Goal: Task Accomplishment & Management: Manage account settings

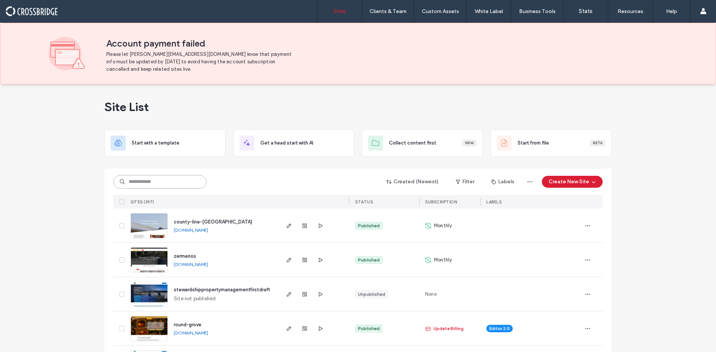
click at [165, 184] on input at bounding box center [159, 181] width 93 height 13
click at [138, 186] on input at bounding box center [159, 181] width 93 height 13
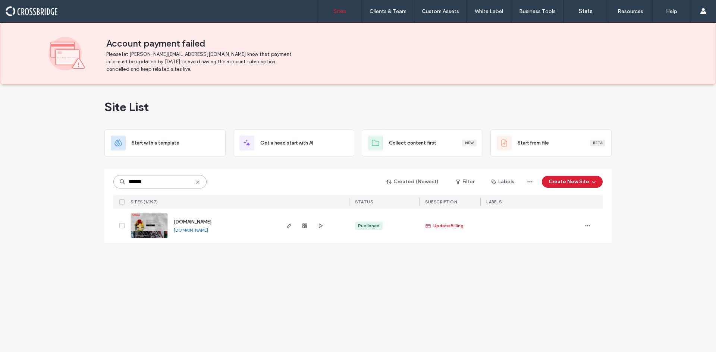
type input "*******"
click at [152, 227] on img at bounding box center [149, 239] width 37 height 51
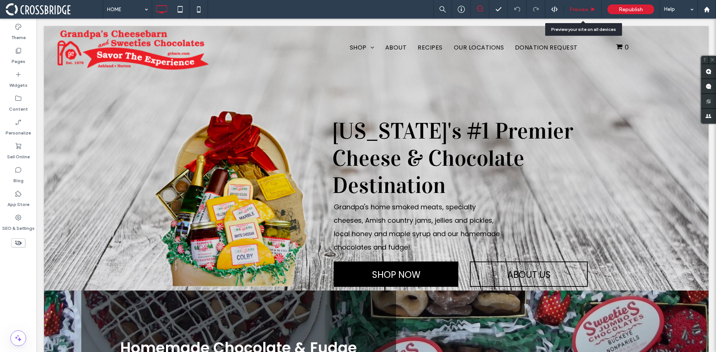
click at [588, 6] on div "Preview" at bounding box center [583, 9] width 38 height 6
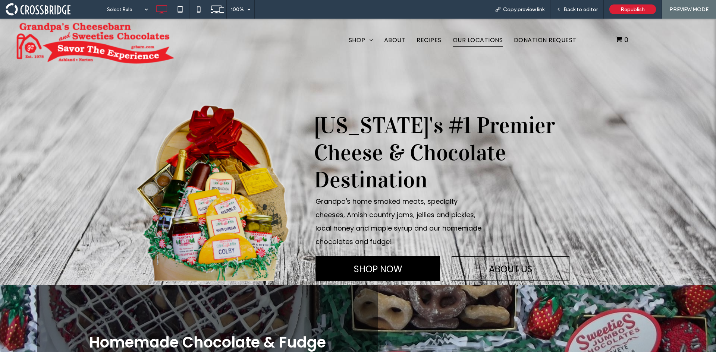
click at [475, 37] on span "OUR LOCATIONS" at bounding box center [478, 40] width 50 height 13
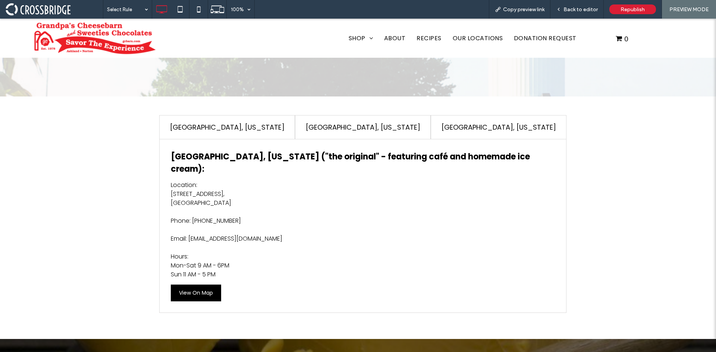
scroll to position [75, 0]
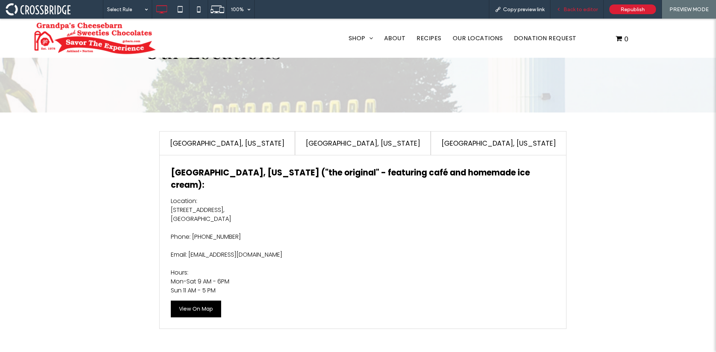
click at [575, 8] on span "Back to editor" at bounding box center [580, 9] width 34 height 6
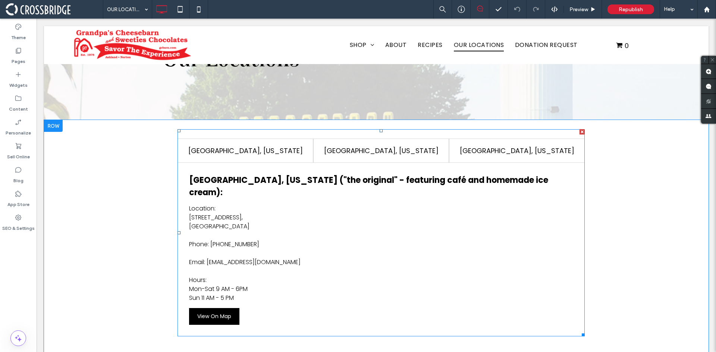
click at [496, 258] on span at bounding box center [381, 232] width 407 height 207
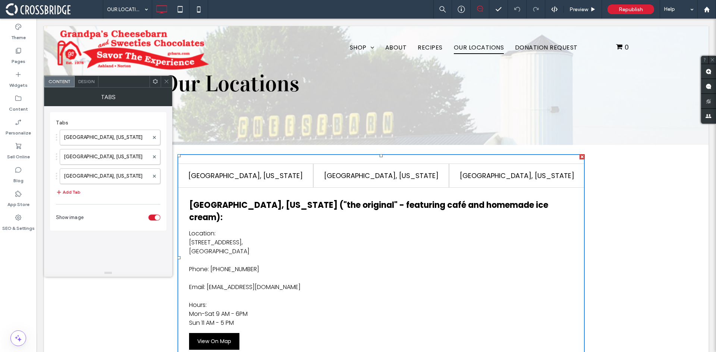
scroll to position [37, 0]
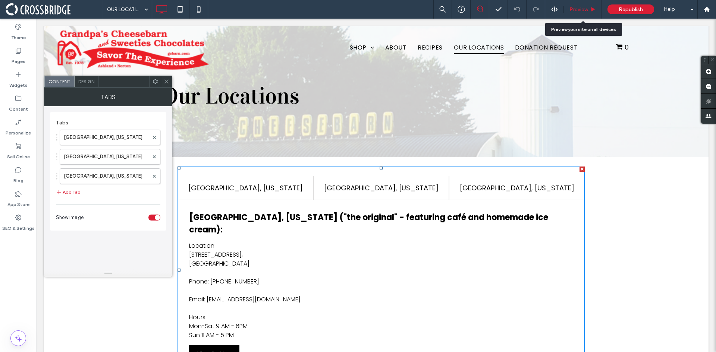
click at [580, 10] on span "Preview" at bounding box center [578, 9] width 19 height 6
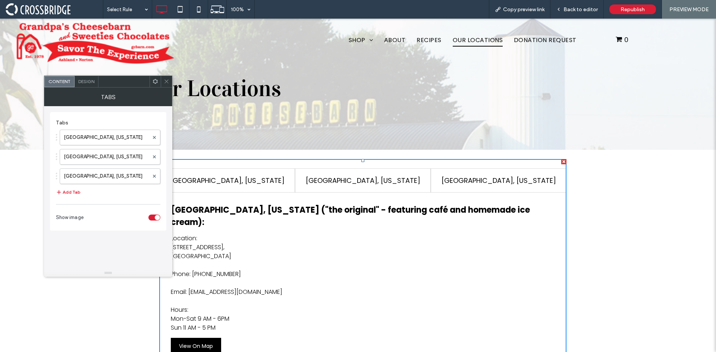
click at [324, 185] on h4 "Norton, Ohio" at bounding box center [363, 181] width 122 height 10
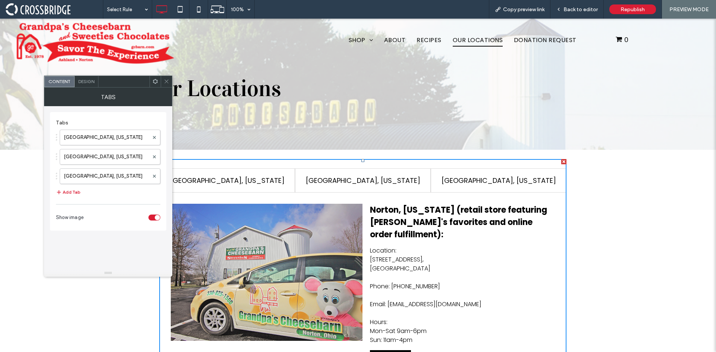
click at [480, 173] on div "Fairlawn, Ohio" at bounding box center [499, 181] width 136 height 24
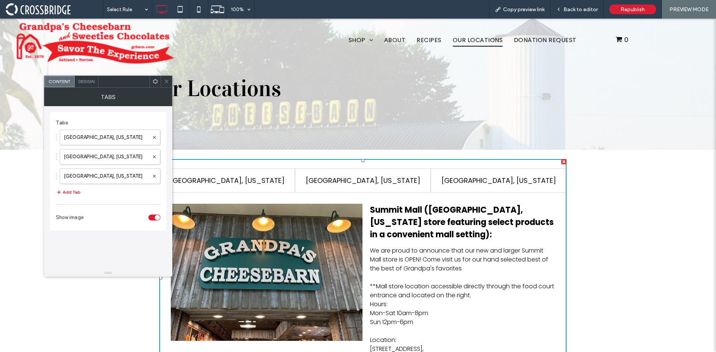
click at [392, 177] on h4 "Norton, Ohio" at bounding box center [363, 181] width 122 height 10
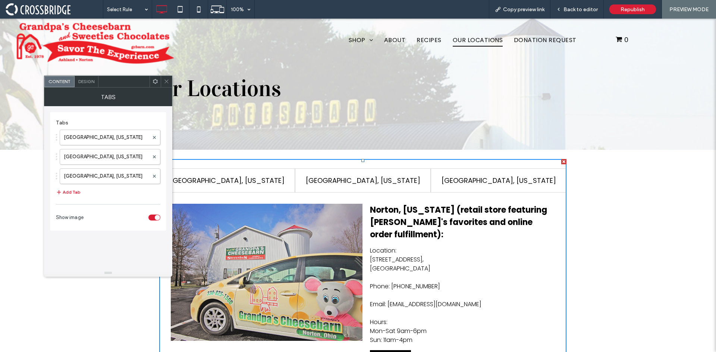
click at [252, 179] on h4 "Ashland, Ohio" at bounding box center [227, 181] width 122 height 10
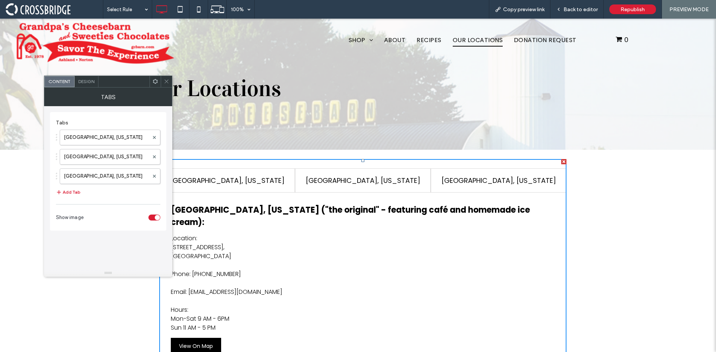
click at [333, 177] on h4 "Norton, Ohio" at bounding box center [363, 181] width 122 height 10
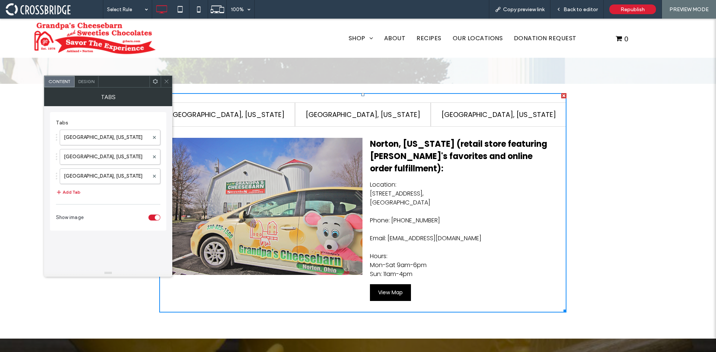
scroll to position [112, 0]
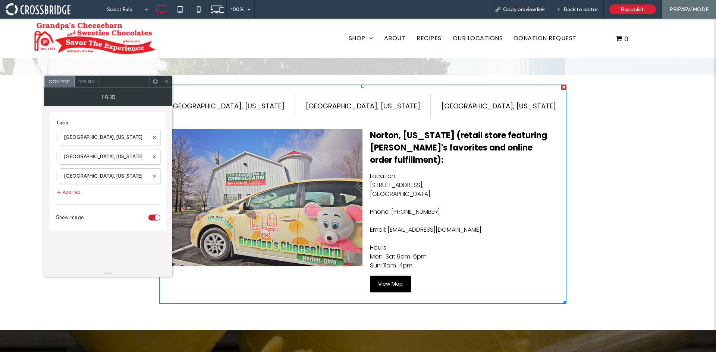
click at [167, 84] on span at bounding box center [167, 81] width 6 height 11
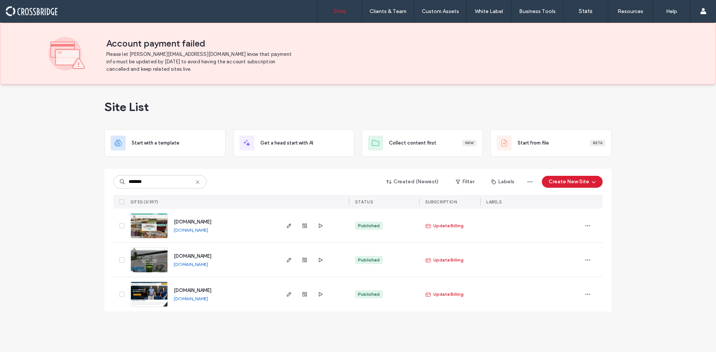
type input "*******"
click at [160, 220] on img at bounding box center [149, 239] width 37 height 51
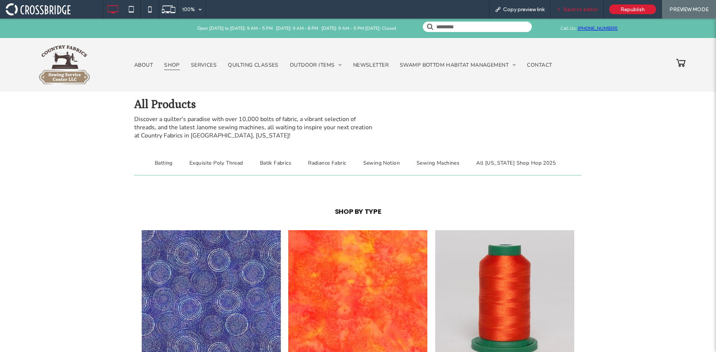
scroll to position [75, 0]
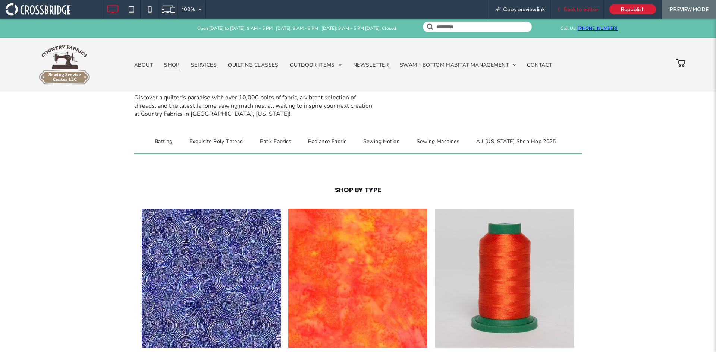
click at [596, 5] on div "Back to editor" at bounding box center [576, 9] width 53 height 19
drag, startPoint x: 563, startPoint y: 0, endPoint x: 574, endPoint y: 8, distance: 13.7
click at [574, 8] on span "Back to editor" at bounding box center [580, 9] width 34 height 6
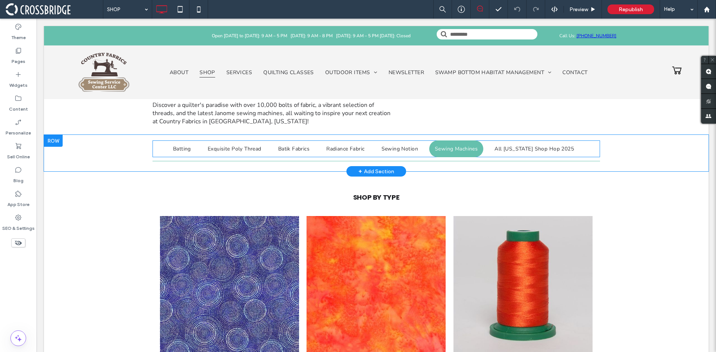
click at [463, 145] on link "Sewing Machines" at bounding box center [456, 149] width 54 height 17
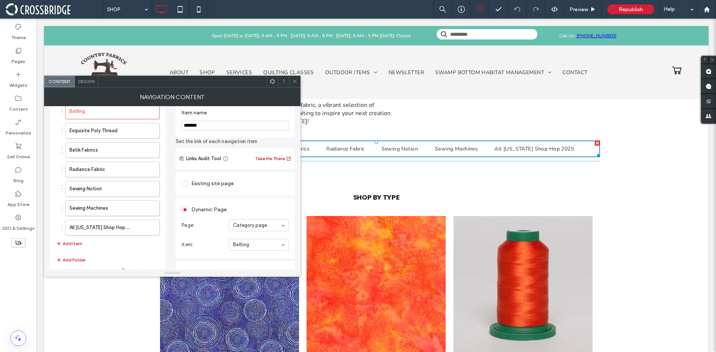
scroll to position [75, 0]
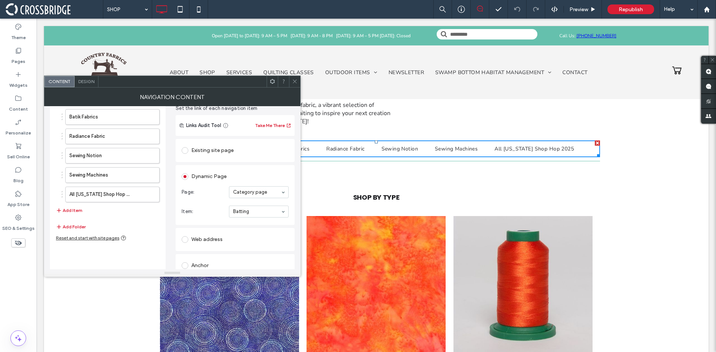
click at [293, 84] on icon at bounding box center [295, 82] width 6 height 6
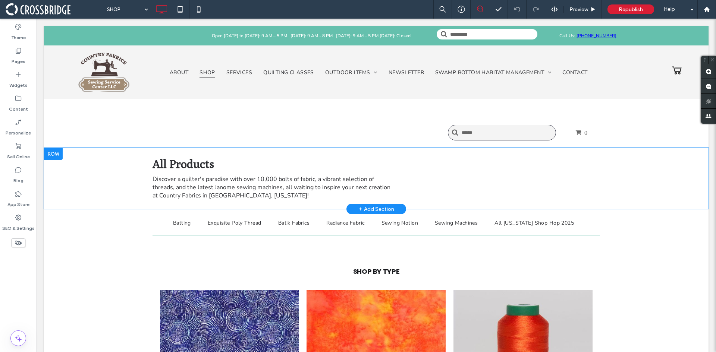
scroll to position [0, 0]
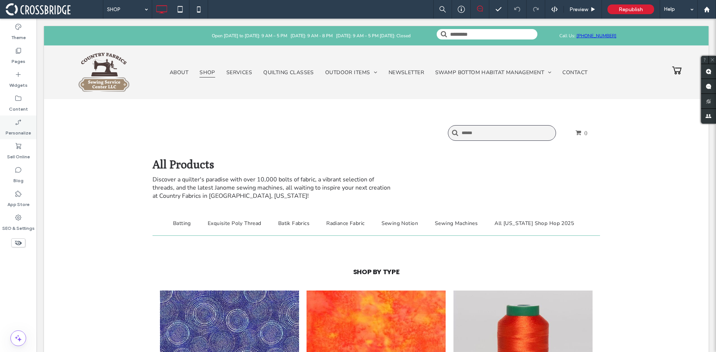
click at [17, 132] on label "Personalize" at bounding box center [18, 131] width 25 height 10
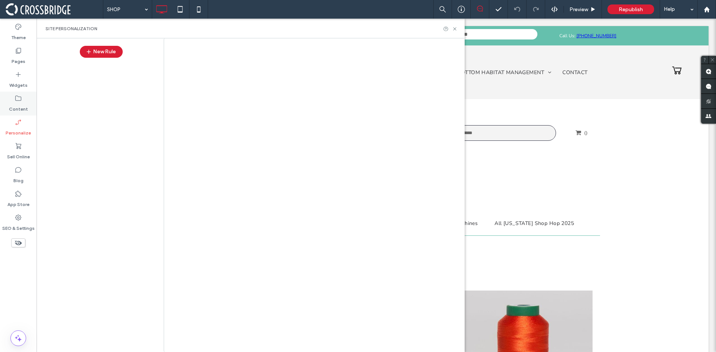
click at [19, 106] on label "Content" at bounding box center [18, 107] width 19 height 10
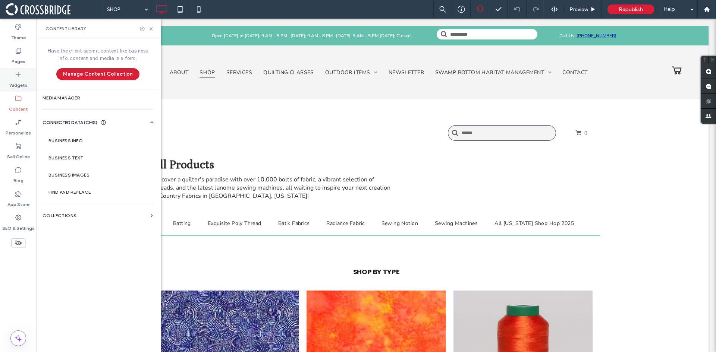
click at [20, 85] on label "Widgets" at bounding box center [18, 83] width 18 height 10
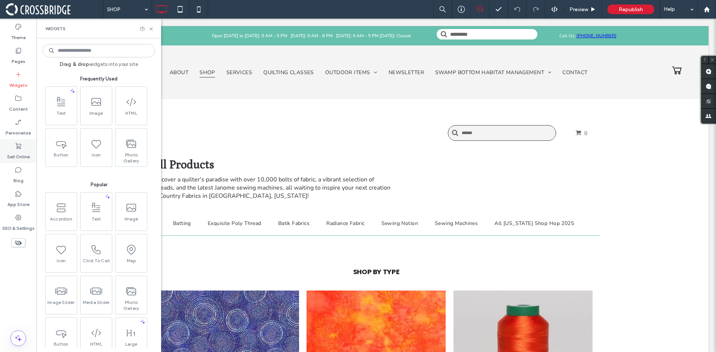
click at [16, 155] on label "Sell Online" at bounding box center [18, 155] width 23 height 10
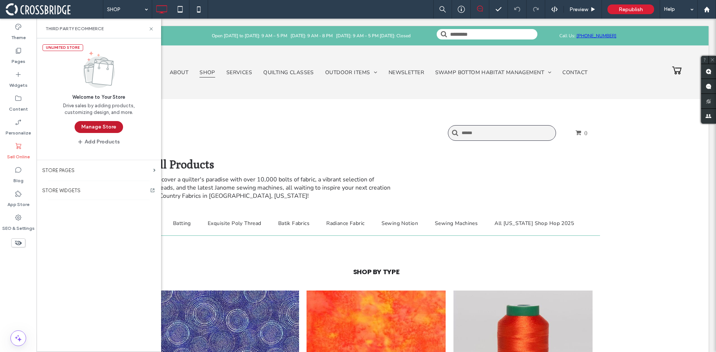
click at [97, 128] on button "Manage Store" at bounding box center [99, 127] width 48 height 12
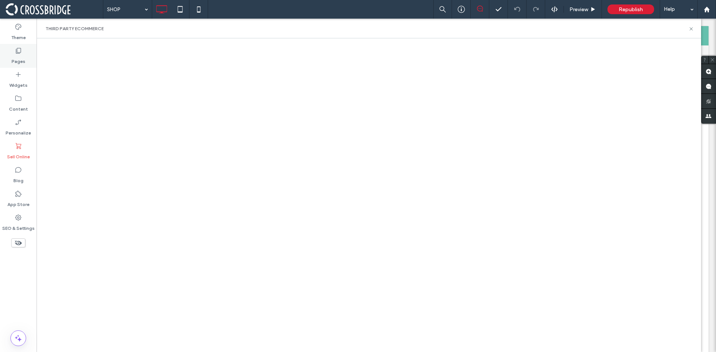
click at [16, 58] on label "Pages" at bounding box center [19, 59] width 14 height 10
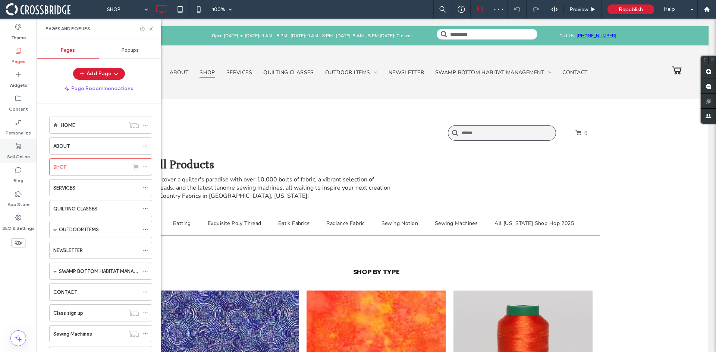
click at [18, 149] on icon at bounding box center [18, 145] width 7 height 7
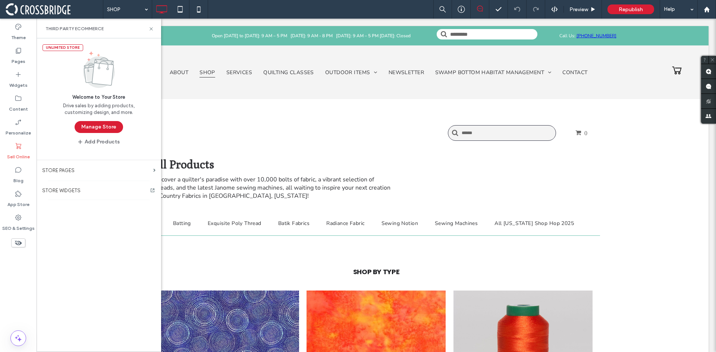
click at [106, 128] on button "Manage Store" at bounding box center [99, 127] width 48 height 12
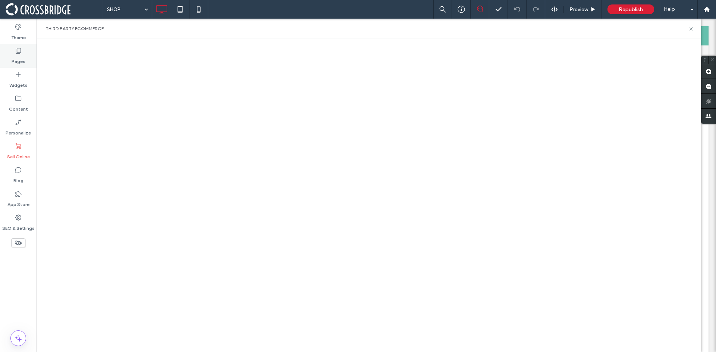
click at [19, 54] on label "Pages" at bounding box center [19, 59] width 14 height 10
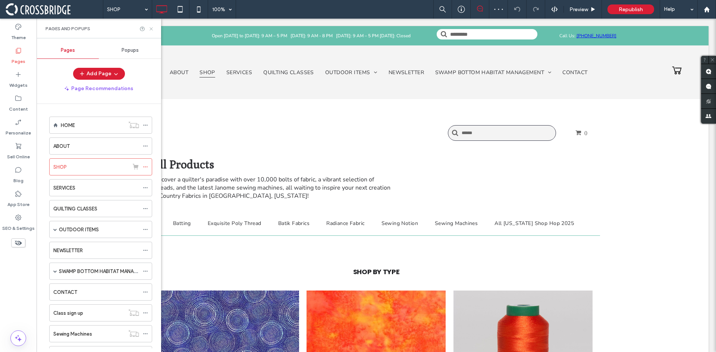
click at [150, 28] on use at bounding box center [151, 28] width 3 height 3
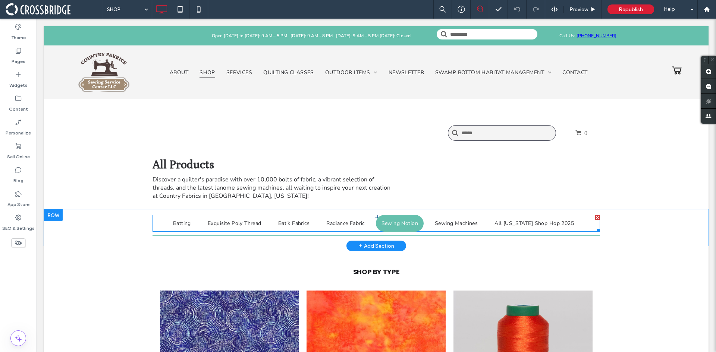
click at [399, 227] on span "Sewing Notion" at bounding box center [399, 224] width 37 height 8
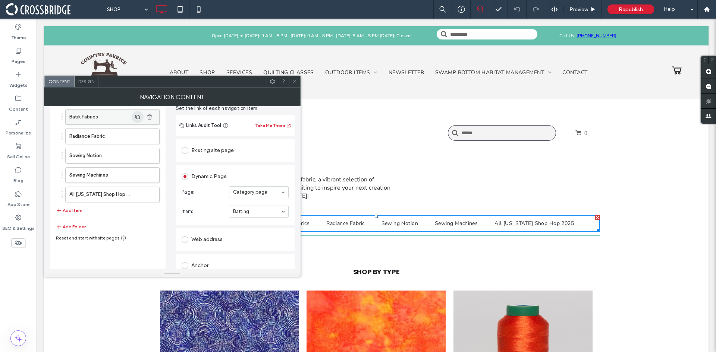
scroll to position [83, 0]
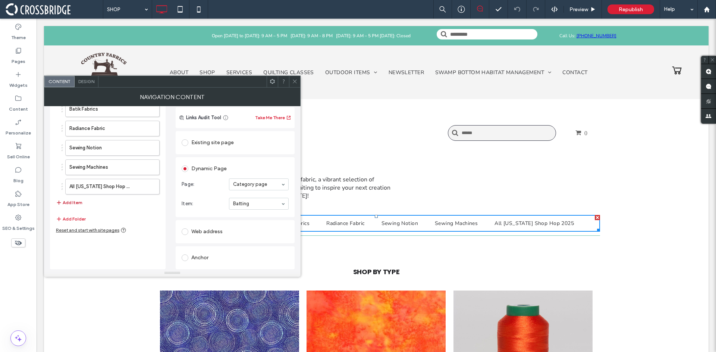
click at [76, 204] on button "Add Item" at bounding box center [69, 202] width 26 height 9
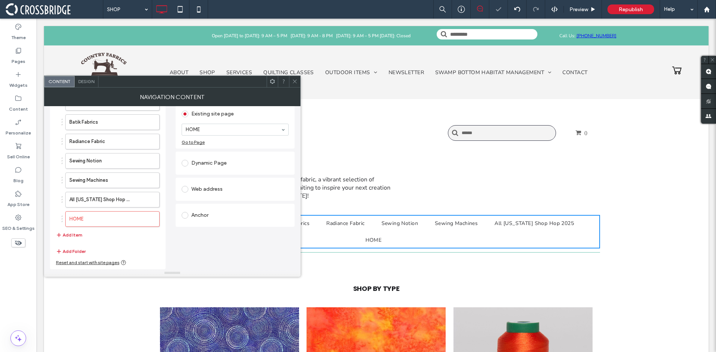
scroll to position [32, 0]
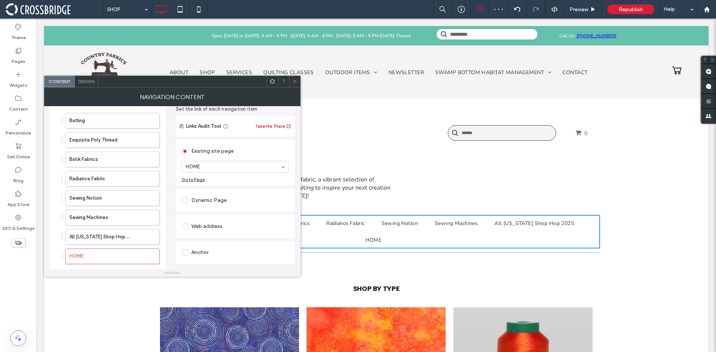
click at [205, 199] on div "Dynamic Page" at bounding box center [235, 201] width 107 height 12
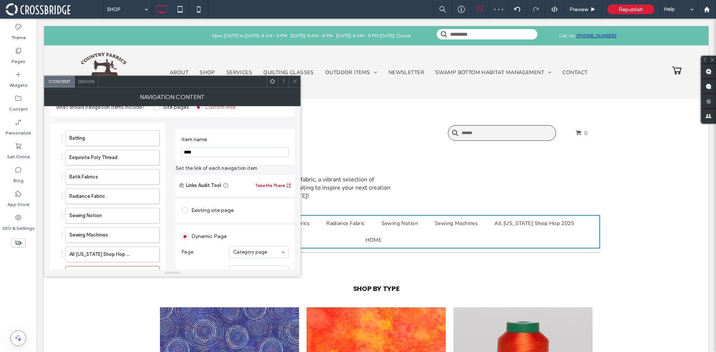
scroll to position [8, 0]
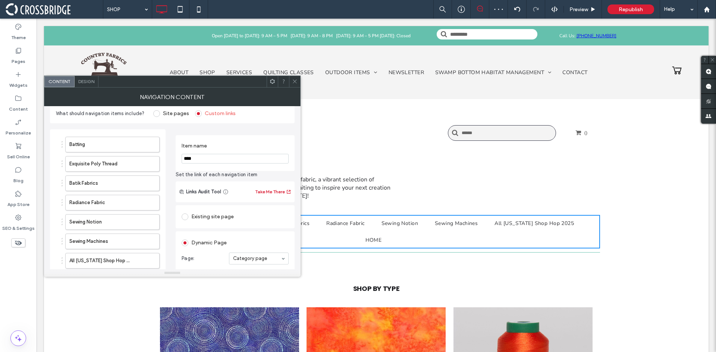
click at [205, 156] on input "****" at bounding box center [235, 159] width 107 height 10
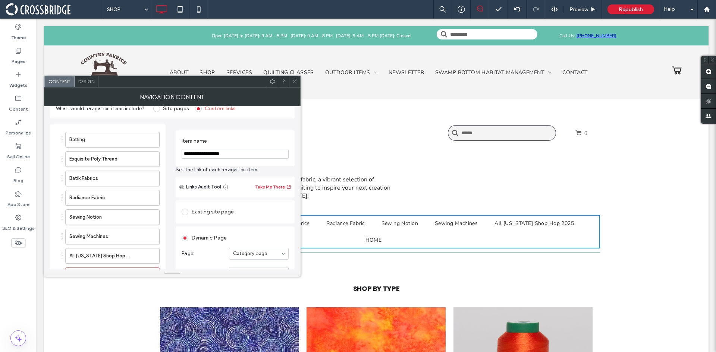
scroll to position [0, 0]
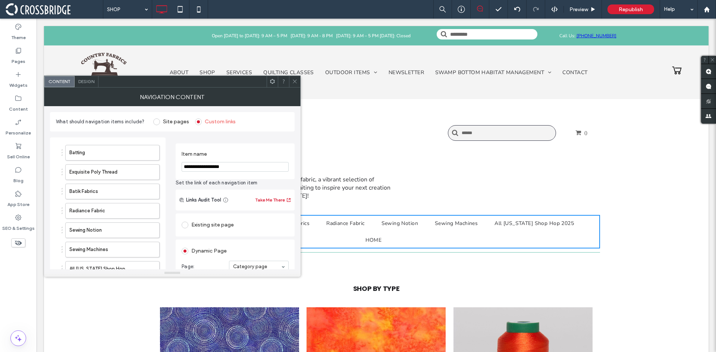
type input "**********"
click at [297, 81] on icon at bounding box center [295, 82] width 6 height 6
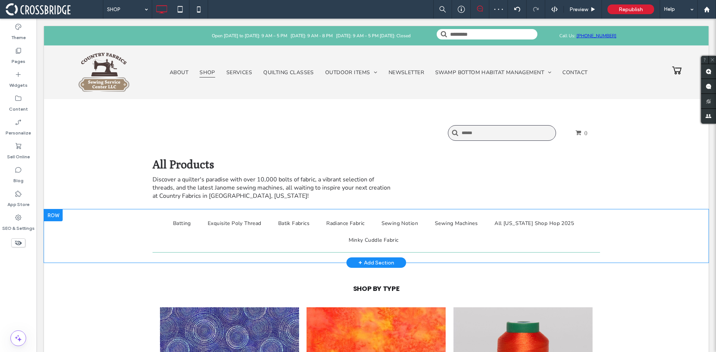
click at [50, 218] on div at bounding box center [53, 216] width 19 height 12
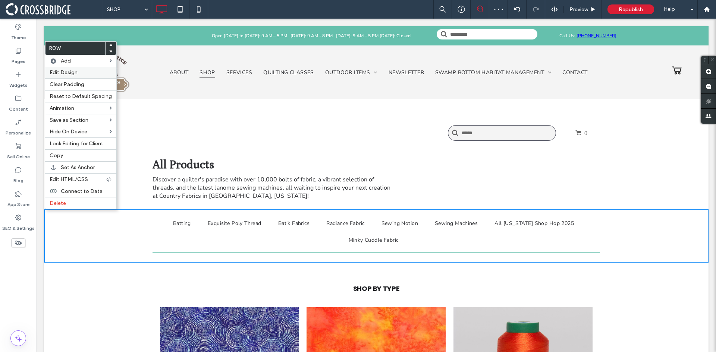
click at [69, 73] on span "Edit Design" at bounding box center [64, 72] width 28 height 6
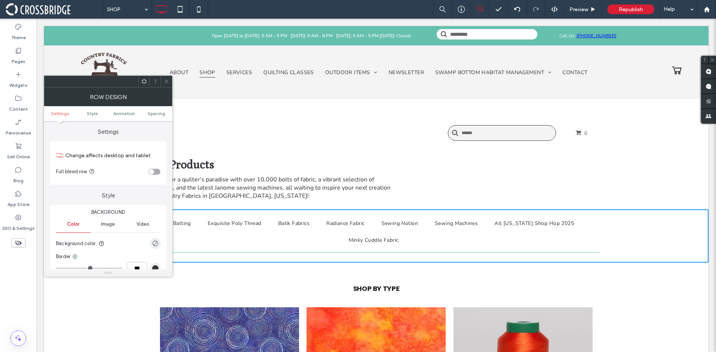
click at [151, 171] on div "toggle" at bounding box center [151, 171] width 5 height 5
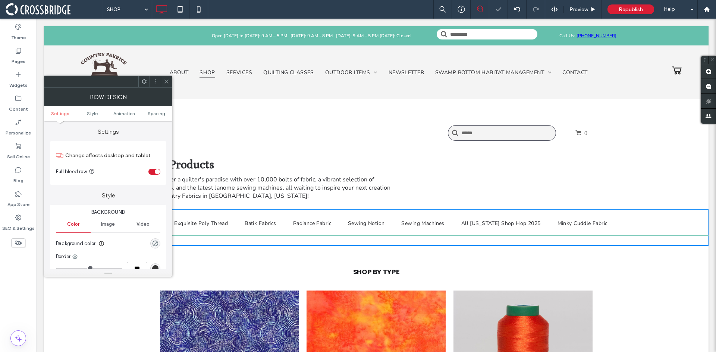
drag, startPoint x: 165, startPoint y: 79, endPoint x: 166, endPoint y: 84, distance: 5.2
click at [165, 79] on icon at bounding box center [167, 82] width 6 height 6
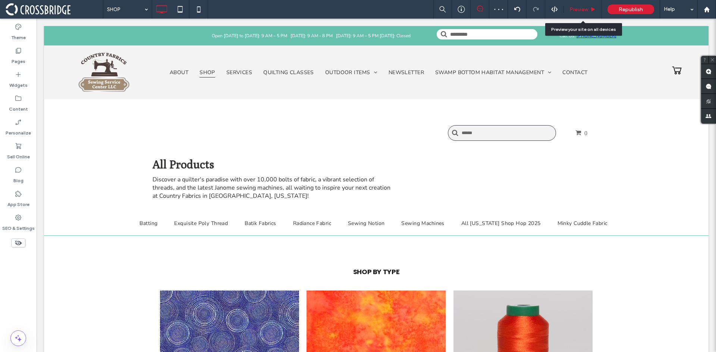
click at [576, 8] on span "Preview" at bounding box center [578, 9] width 19 height 6
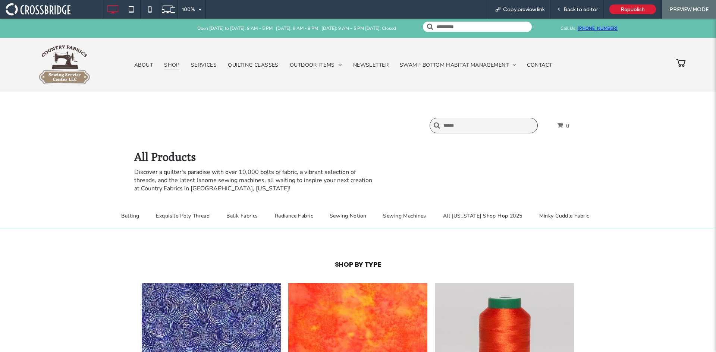
click at [580, 9] on span "Back to editor" at bounding box center [580, 9] width 34 height 6
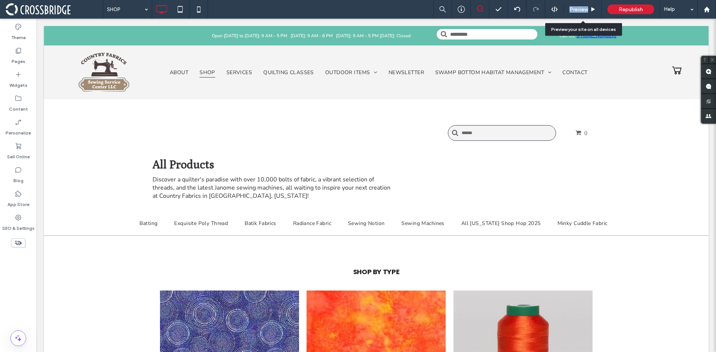
click at [580, 9] on span "Preview" at bounding box center [578, 9] width 19 height 6
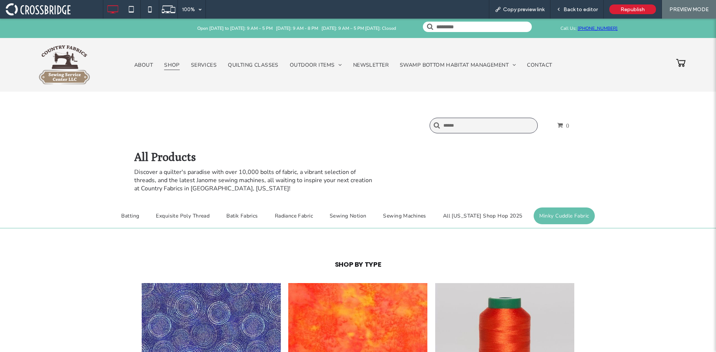
click at [556, 215] on span "Minky Cuddle Fabric" at bounding box center [564, 216] width 50 height 8
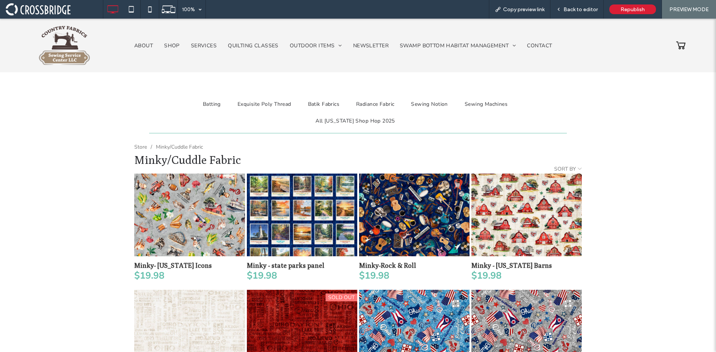
scroll to position [75, 0]
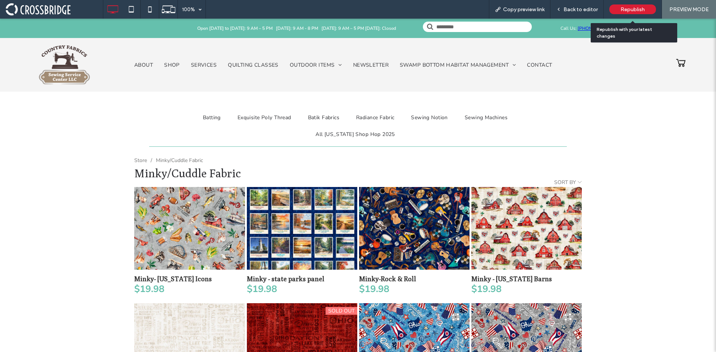
click at [620, 7] on div "Republish" at bounding box center [632, 9] width 47 height 10
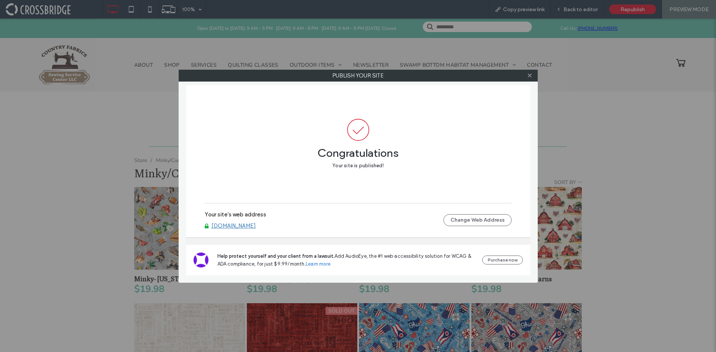
drag, startPoint x: 529, startPoint y: 75, endPoint x: 508, endPoint y: 79, distance: 21.3
click at [508, 79] on div "Publish your site" at bounding box center [358, 76] width 359 height 12
click at [528, 76] on icon at bounding box center [530, 76] width 6 height 6
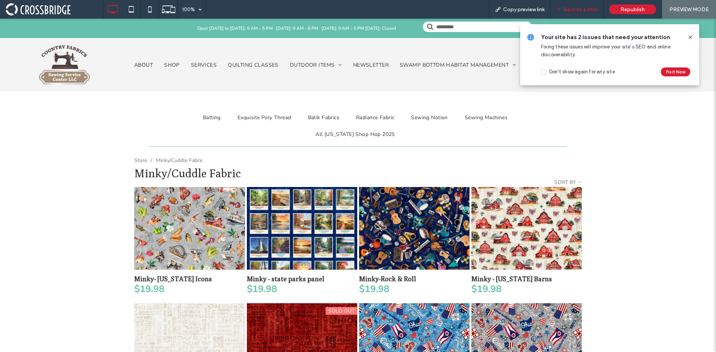
click at [593, 9] on span "Back to editor" at bounding box center [580, 9] width 34 height 6
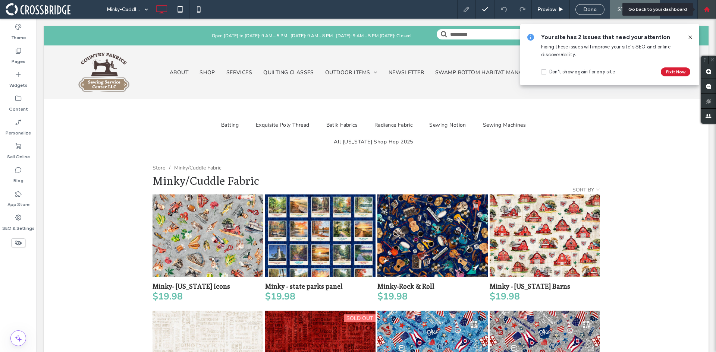
click at [703, 8] on div at bounding box center [707, 9] width 18 height 6
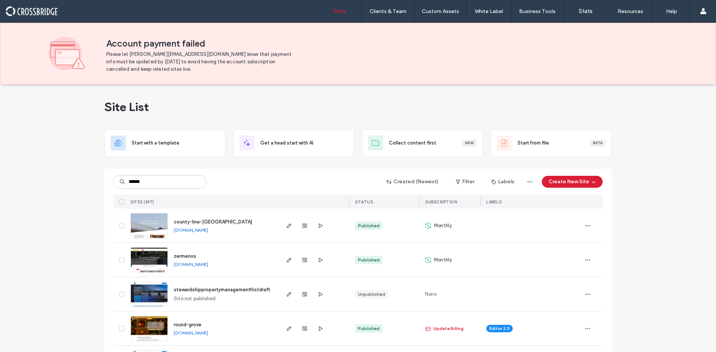
type input "******"
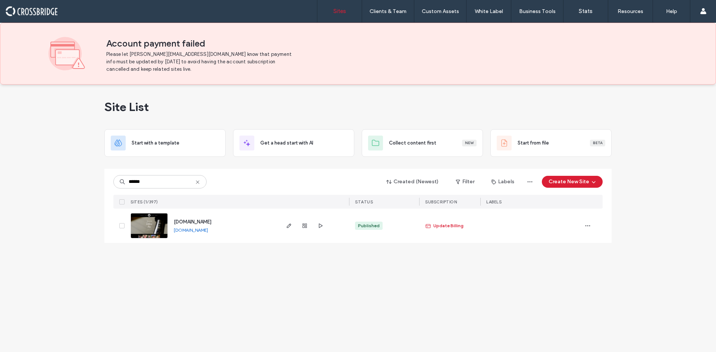
click at [148, 230] on img at bounding box center [149, 239] width 37 height 51
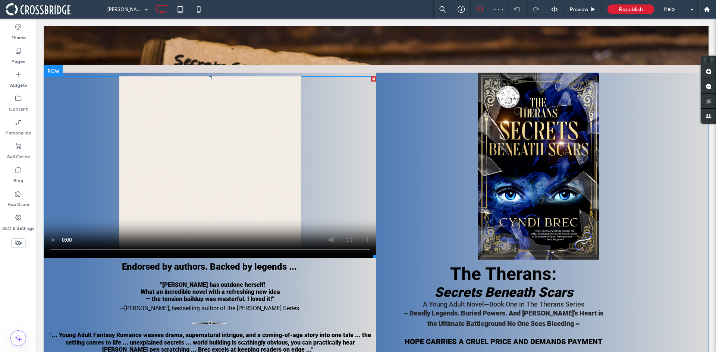
scroll to position [485, 0]
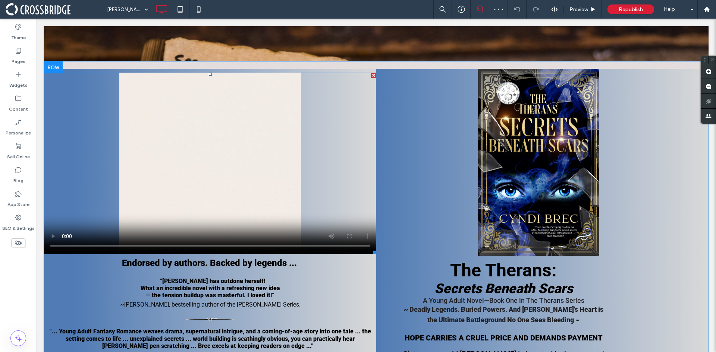
click at [197, 194] on span at bounding box center [210, 164] width 332 height 182
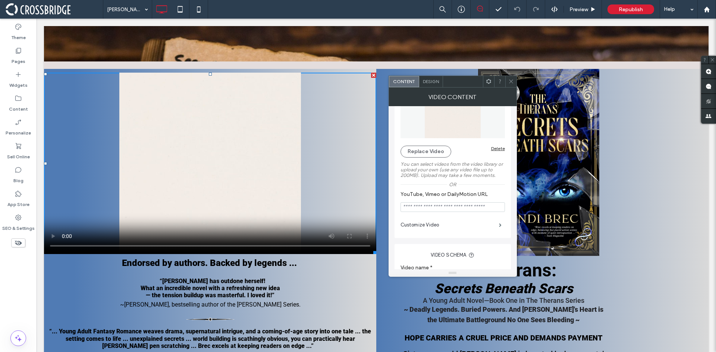
scroll to position [75, 0]
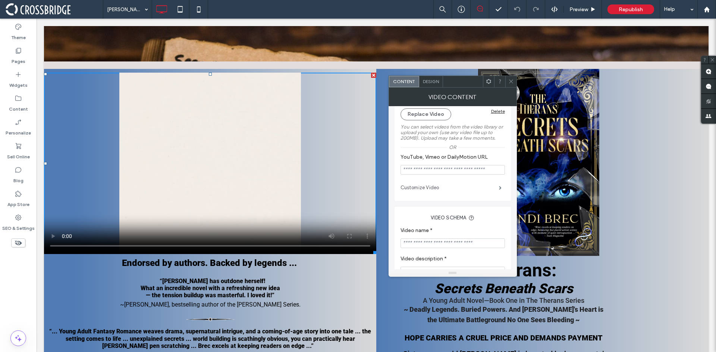
click at [442, 185] on label "Customize Video" at bounding box center [450, 187] width 98 height 15
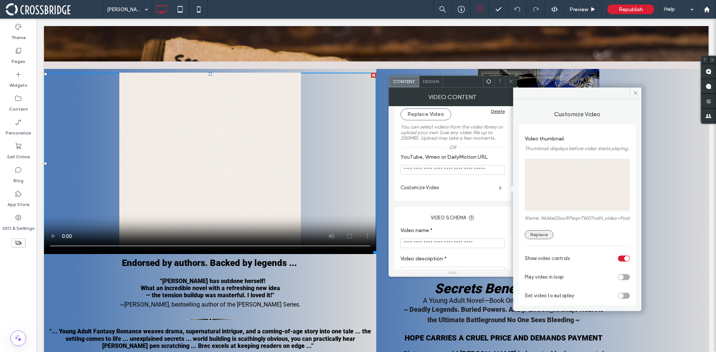
click at [542, 239] on button "Replace" at bounding box center [539, 234] width 29 height 9
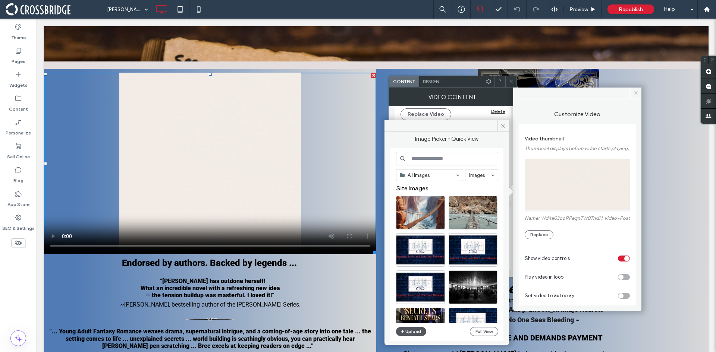
click at [411, 330] on button "Upload" at bounding box center [411, 331] width 31 height 9
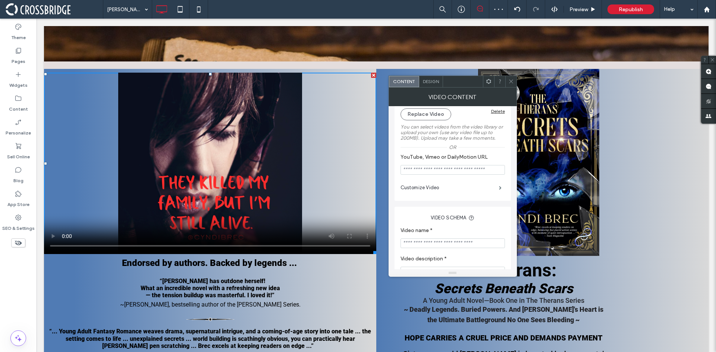
click at [510, 80] on icon at bounding box center [511, 82] width 6 height 6
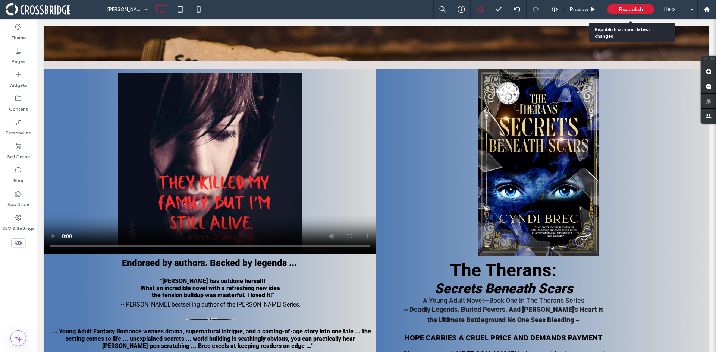
click at [624, 6] on div "Republish" at bounding box center [630, 9] width 47 height 10
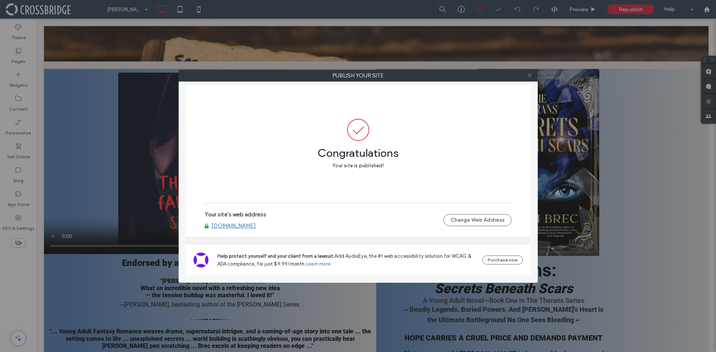
click at [528, 76] on icon at bounding box center [530, 76] width 6 height 6
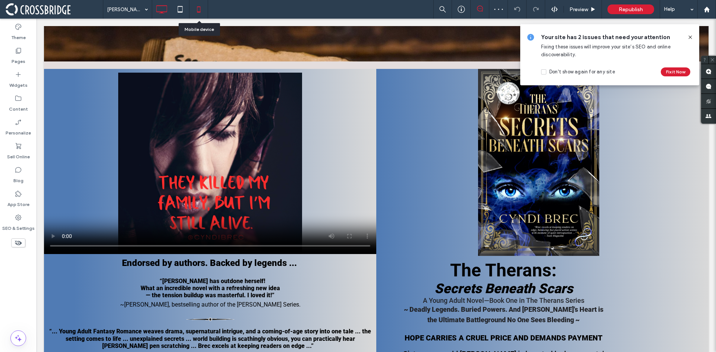
click at [194, 10] on icon at bounding box center [198, 9] width 15 height 15
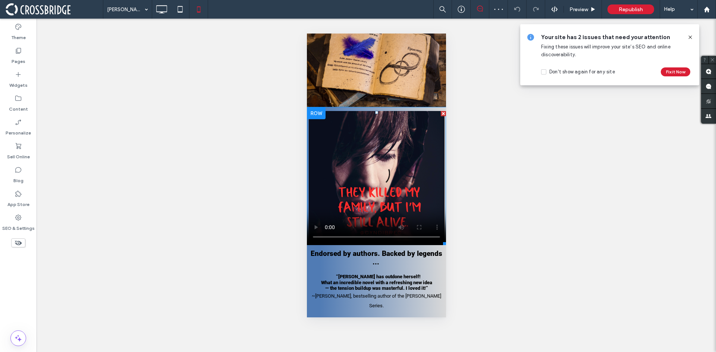
scroll to position [112, 0]
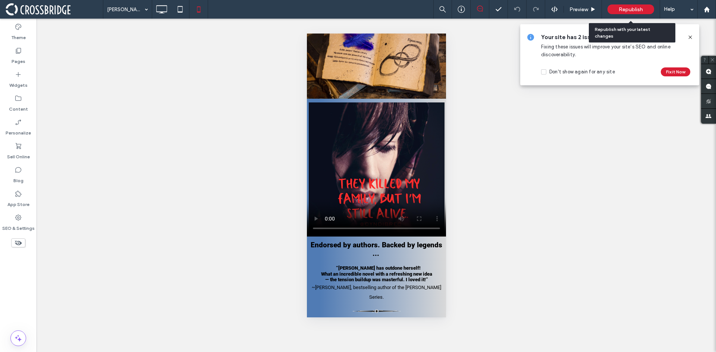
click at [624, 11] on span "Republish" at bounding box center [631, 9] width 24 height 6
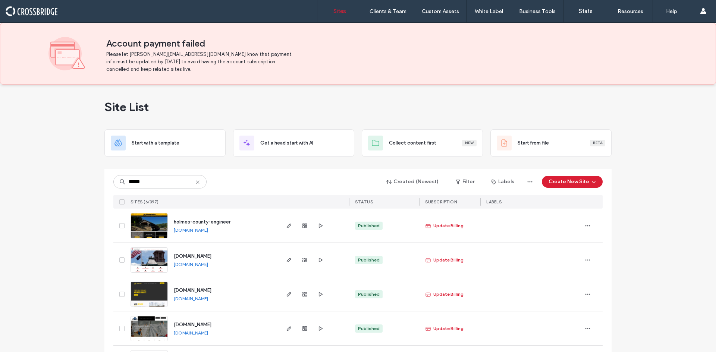
type input "******"
click at [144, 293] on img at bounding box center [149, 307] width 37 height 51
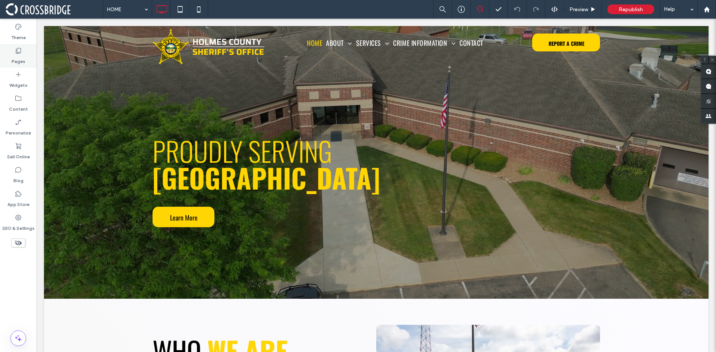
click at [3, 54] on div "Pages" at bounding box center [18, 56] width 37 height 24
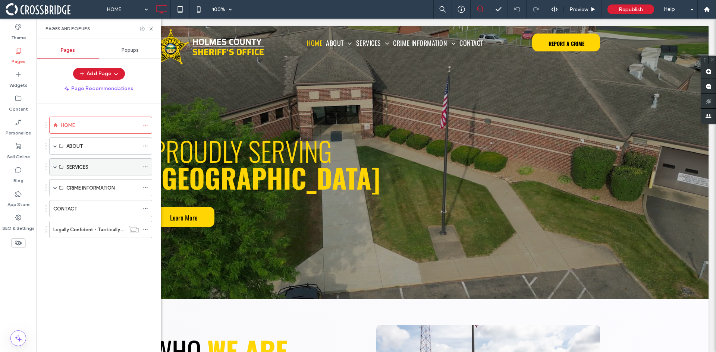
click at [56, 169] on span at bounding box center [55, 167] width 4 height 4
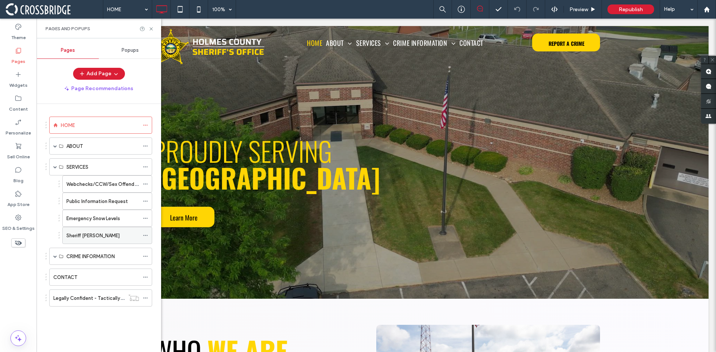
click at [91, 236] on label "Sheriff [PERSON_NAME]" at bounding box center [92, 235] width 53 height 13
click at [150, 29] on icon at bounding box center [151, 29] width 6 height 6
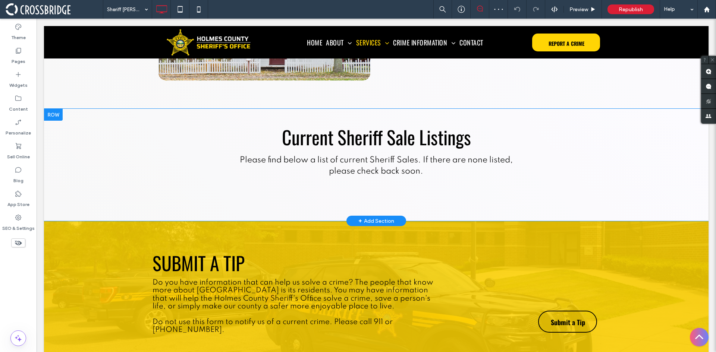
scroll to position [336, 0]
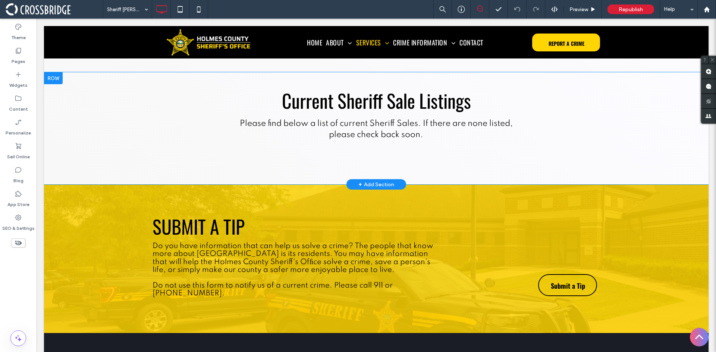
click at [362, 150] on div "Current Sheriff Sale Listings Please find below a list of current Sheriff Sales…" at bounding box center [376, 128] width 665 height 112
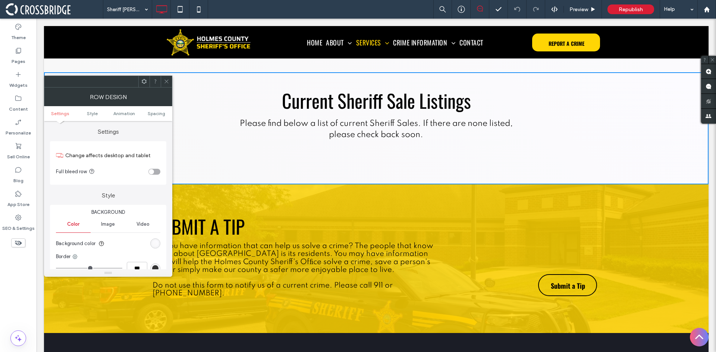
click at [165, 84] on icon at bounding box center [167, 82] width 6 height 6
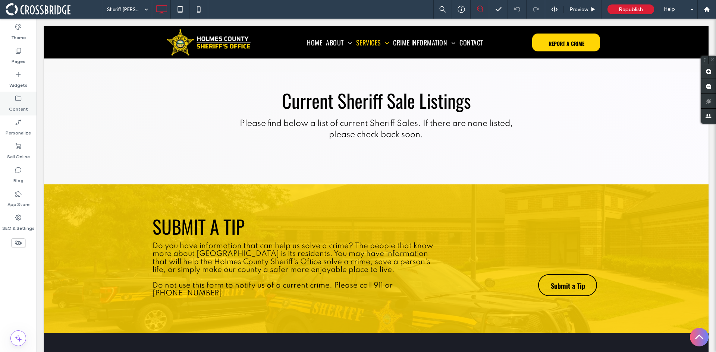
click at [13, 99] on div "Content" at bounding box center [18, 104] width 37 height 24
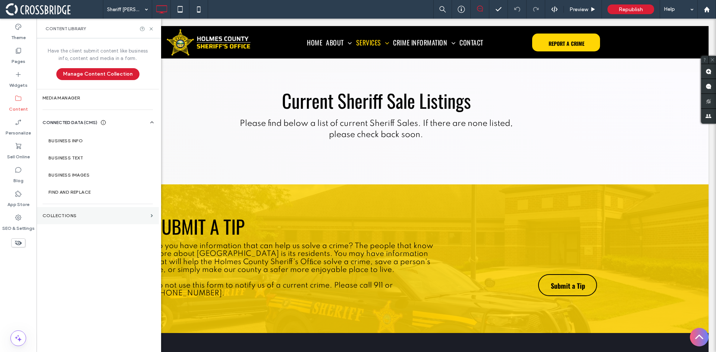
click at [78, 214] on label "Collections" at bounding box center [95, 215] width 105 height 5
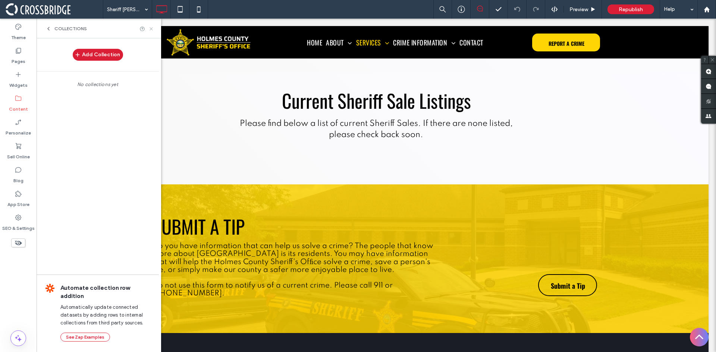
click at [150, 28] on icon at bounding box center [151, 29] width 6 height 6
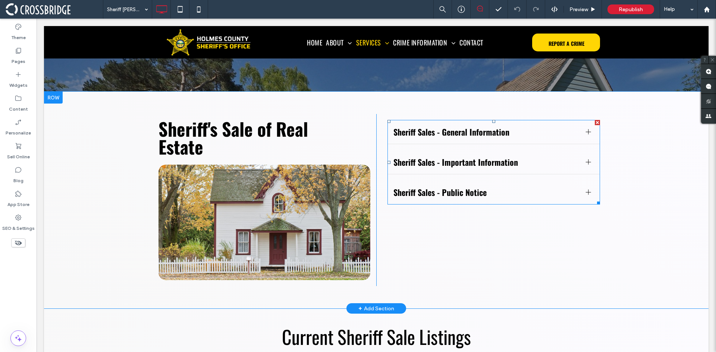
scroll to position [112, 0]
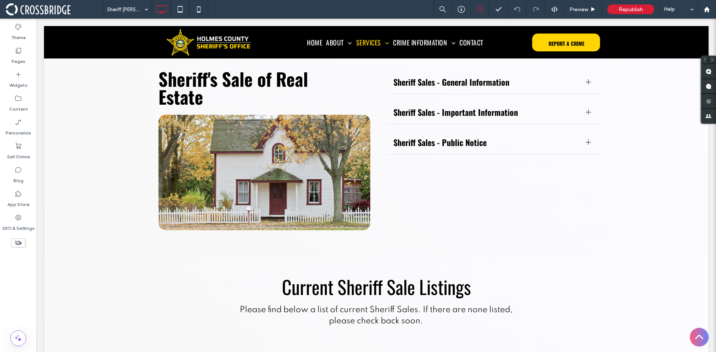
click at [15, 245] on icon at bounding box center [18, 243] width 8 height 8
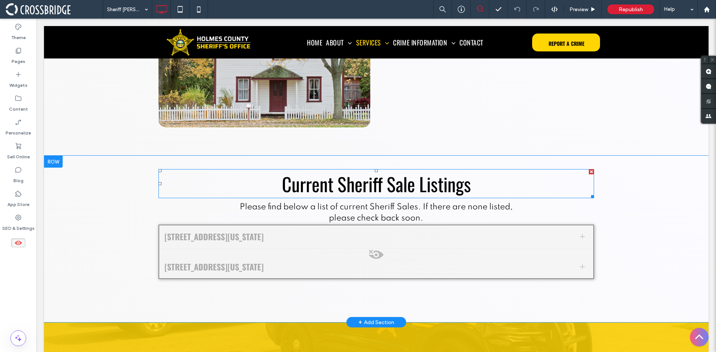
scroll to position [261, 0]
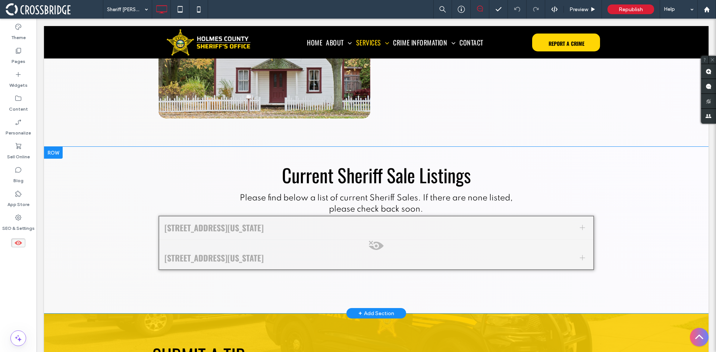
click at [306, 245] on span at bounding box center [376, 248] width 434 height 15
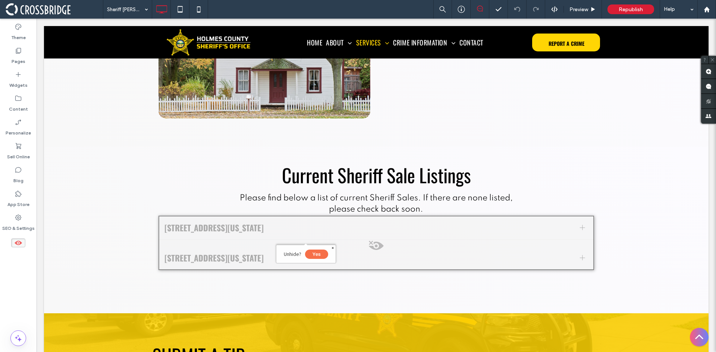
click at [320, 255] on button "Yes" at bounding box center [316, 254] width 23 height 9
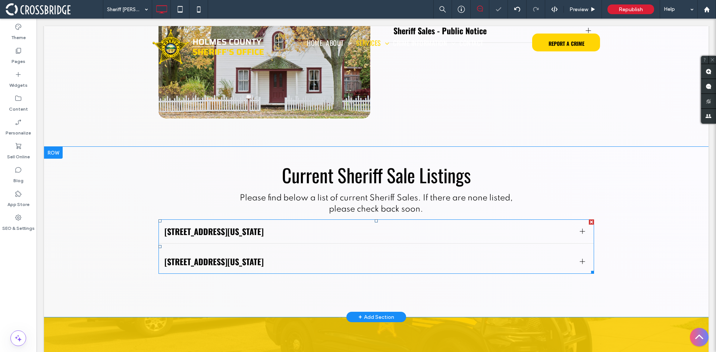
click at [296, 251] on div "[STREET_ADDRESS][US_STATE]" at bounding box center [376, 262] width 436 height 24
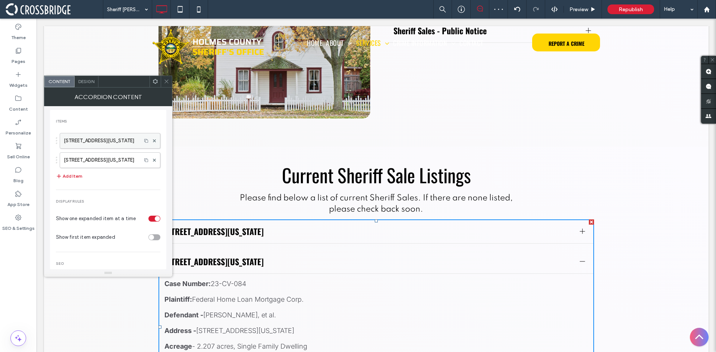
click at [109, 142] on label "[STREET_ADDRESS][US_STATE]" at bounding box center [101, 141] width 74 height 15
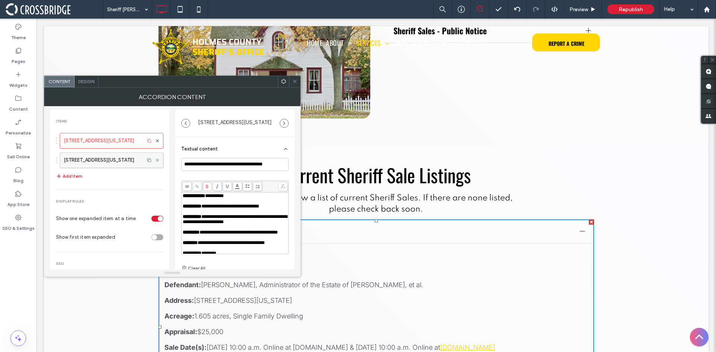
click at [156, 160] on use at bounding box center [157, 159] width 3 height 3
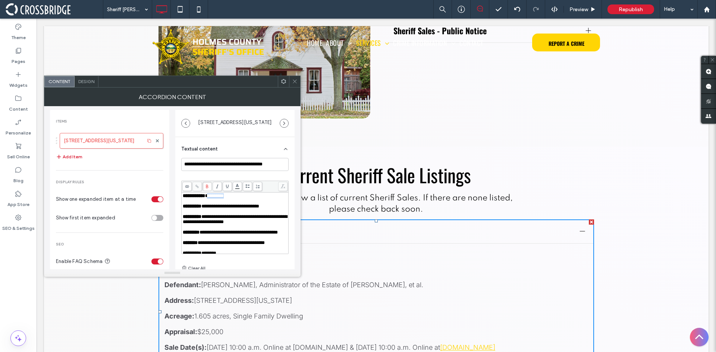
drag, startPoint x: 244, startPoint y: 197, endPoint x: 217, endPoint y: 198, distance: 26.5
click at [217, 198] on div "**********" at bounding box center [235, 196] width 105 height 5
drag, startPoint x: 203, startPoint y: 209, endPoint x: 272, endPoint y: 208, distance: 68.6
click at [272, 208] on div "**********" at bounding box center [235, 206] width 105 height 5
click at [217, 218] on span "**********" at bounding box center [235, 219] width 104 height 10
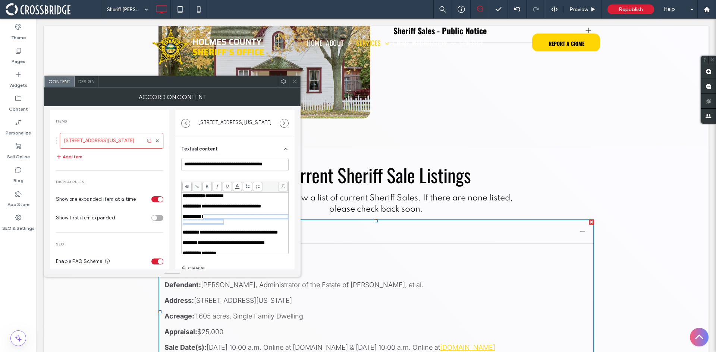
drag, startPoint x: 210, startPoint y: 218, endPoint x: 267, endPoint y: 224, distance: 57.1
click at [267, 224] on div "**********" at bounding box center [235, 219] width 105 height 10
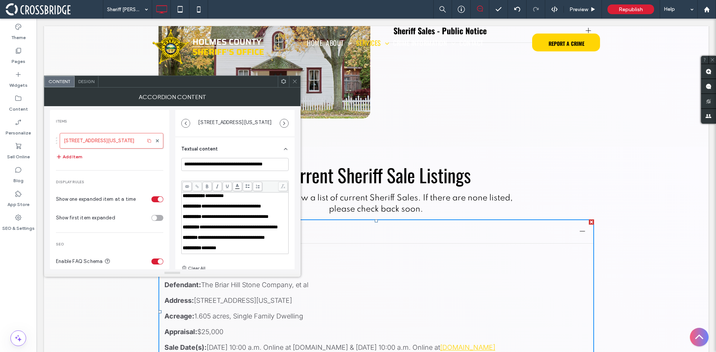
click at [216, 230] on span "**********" at bounding box center [239, 227] width 78 height 5
click at [206, 230] on div "**********" at bounding box center [235, 227] width 105 height 5
click at [205, 230] on span "**********" at bounding box center [239, 227] width 78 height 5
drag, startPoint x: 205, startPoint y: 236, endPoint x: 232, endPoint y: 241, distance: 27.9
click at [232, 230] on span "**********" at bounding box center [239, 227] width 78 height 5
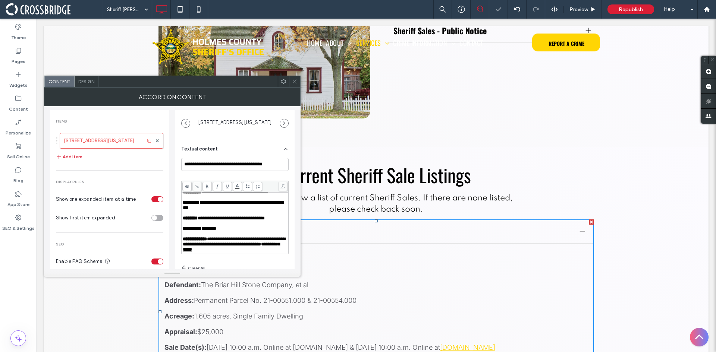
scroll to position [37, 0]
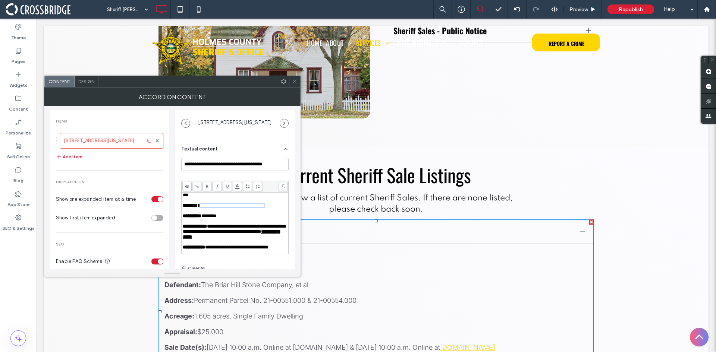
drag, startPoint x: 204, startPoint y: 216, endPoint x: 209, endPoint y: 220, distance: 6.4
click at [209, 208] on div "**********" at bounding box center [235, 205] width 105 height 5
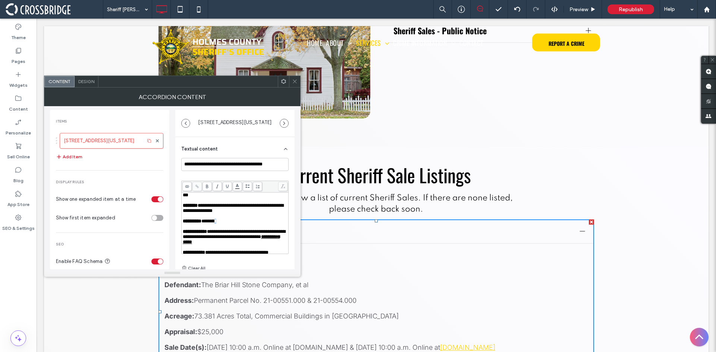
click at [216, 224] on span "*******" at bounding box center [208, 221] width 15 height 5
drag, startPoint x: 227, startPoint y: 232, endPoint x: 207, endPoint y: 233, distance: 19.8
click at [207, 224] on div "**********" at bounding box center [235, 221] width 105 height 5
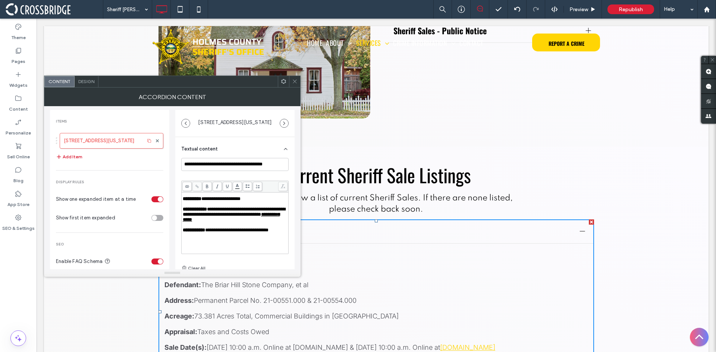
scroll to position [75, 0]
drag, startPoint x: 214, startPoint y: 206, endPoint x: 269, endPoint y: 219, distance: 55.7
click at [269, 219] on div "**********" at bounding box center [235, 194] width 105 height 120
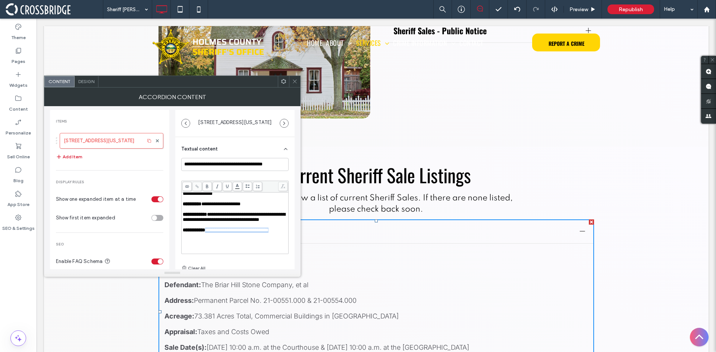
drag, startPoint x: 211, startPoint y: 234, endPoint x: 211, endPoint y: 229, distance: 4.8
click at [211, 229] on div "**********" at bounding box center [235, 230] width 105 height 5
click at [293, 82] on icon at bounding box center [295, 82] width 6 height 6
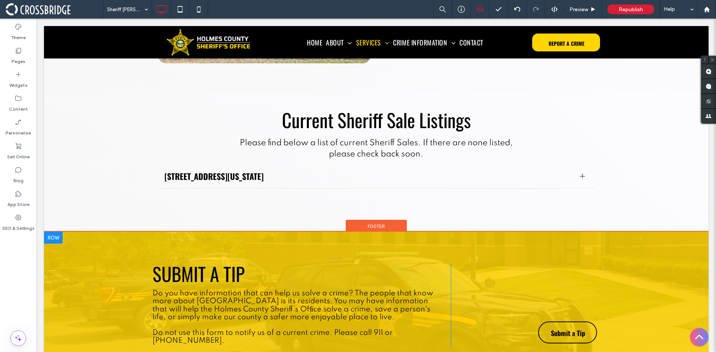
scroll to position [298, 0]
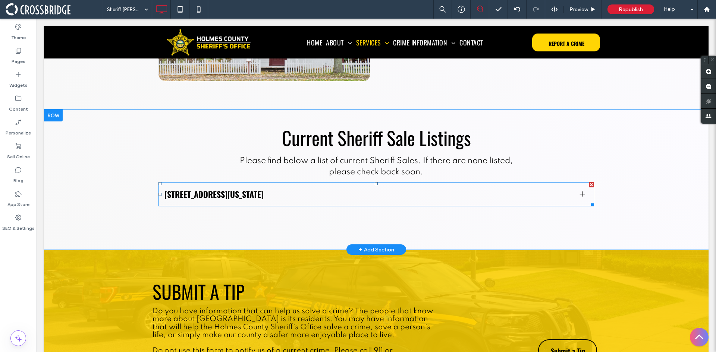
click at [298, 197] on span "[STREET_ADDRESS][US_STATE]" at bounding box center [368, 194] width 409 height 12
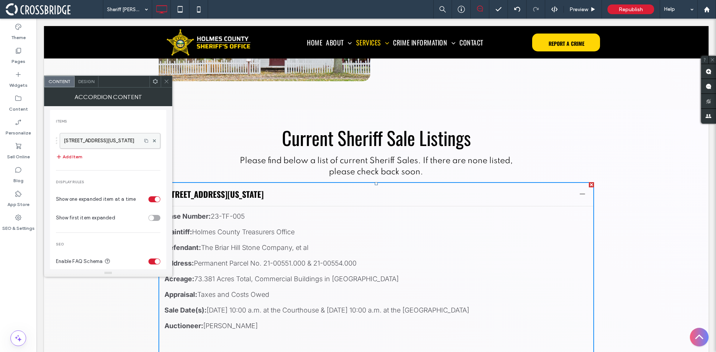
click at [100, 139] on label "[STREET_ADDRESS][US_STATE]" at bounding box center [101, 141] width 74 height 15
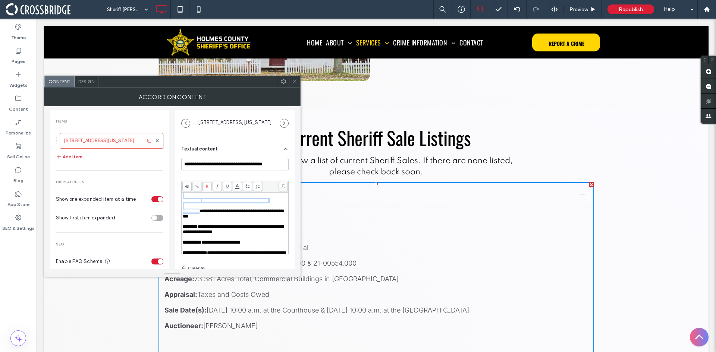
scroll to position [7, 0]
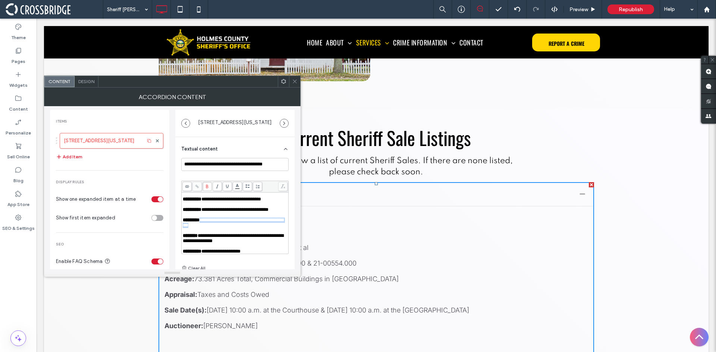
drag, startPoint x: 205, startPoint y: 198, endPoint x: 245, endPoint y: 233, distance: 53.3
click at [245, 228] on span "**********" at bounding box center [233, 223] width 101 height 10
copy span "**********"
click at [225, 169] on input "**********" at bounding box center [234, 164] width 107 height 13
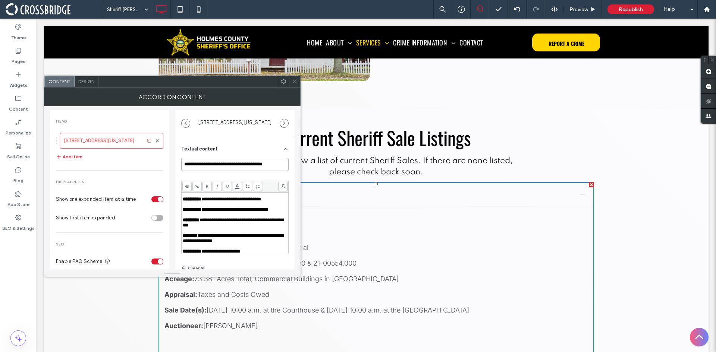
click at [225, 169] on input "**********" at bounding box center [234, 164] width 107 height 13
paste input "******"
type input "**********"
click at [297, 76] on span at bounding box center [295, 81] width 6 height 11
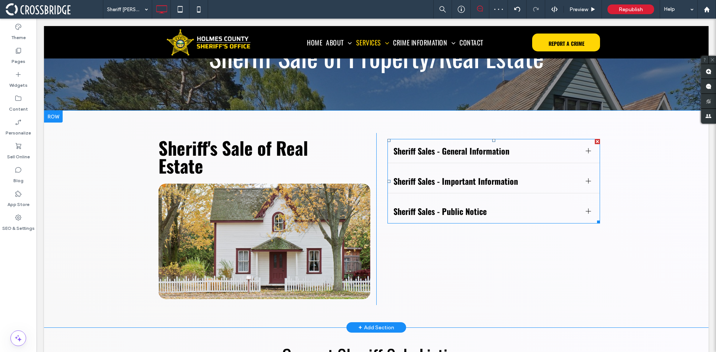
scroll to position [75, 0]
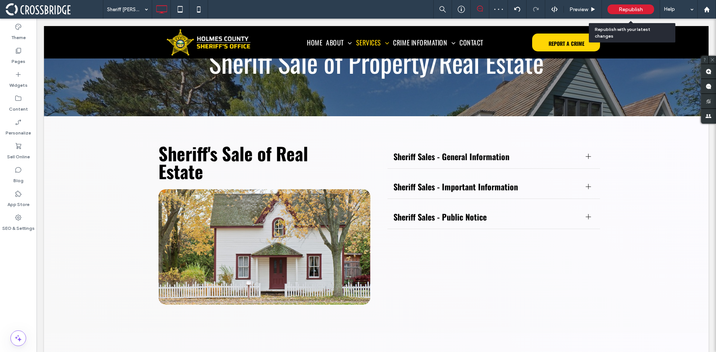
click at [624, 11] on span "Republish" at bounding box center [631, 9] width 24 height 6
